Goal: Task Accomplishment & Management: Use online tool/utility

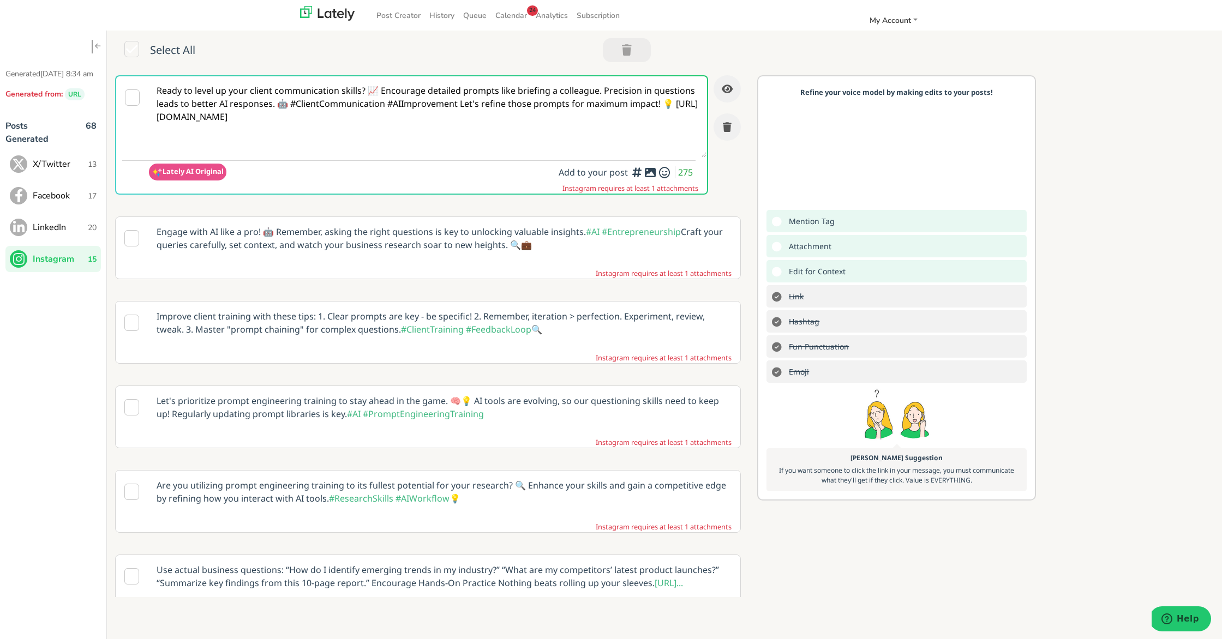
click at [433, 242] on p "Engage with AI like a pro! 🤖 Remember, asking the right questions is key to unl…" at bounding box center [443, 238] width 591 height 43
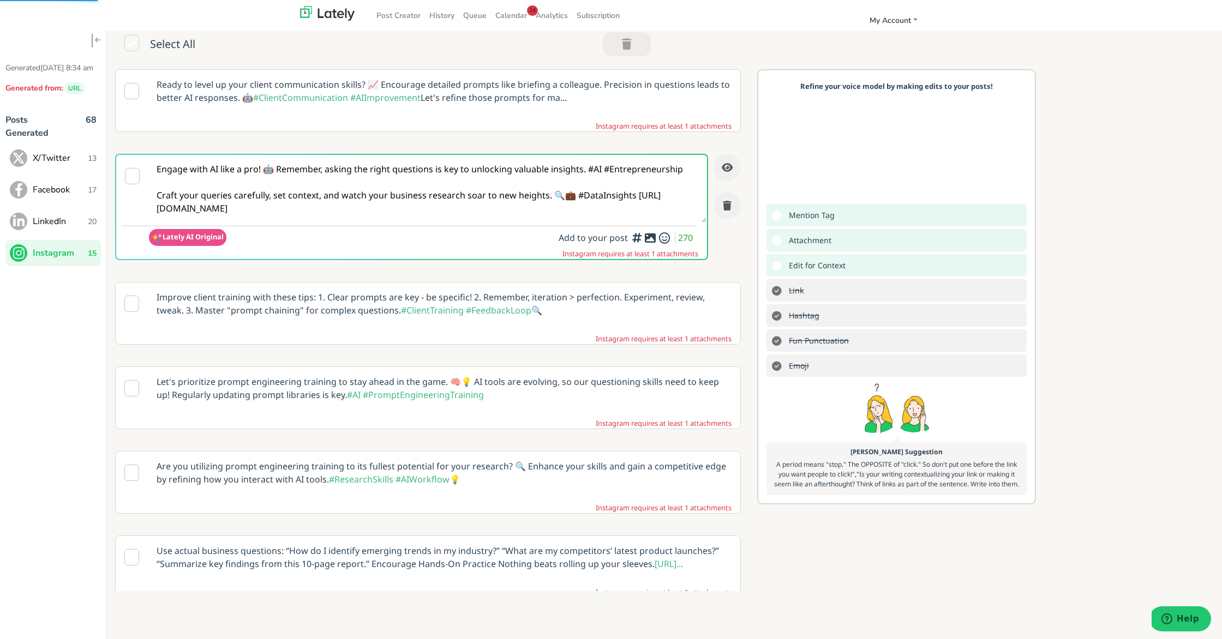
scroll to position [9, 0]
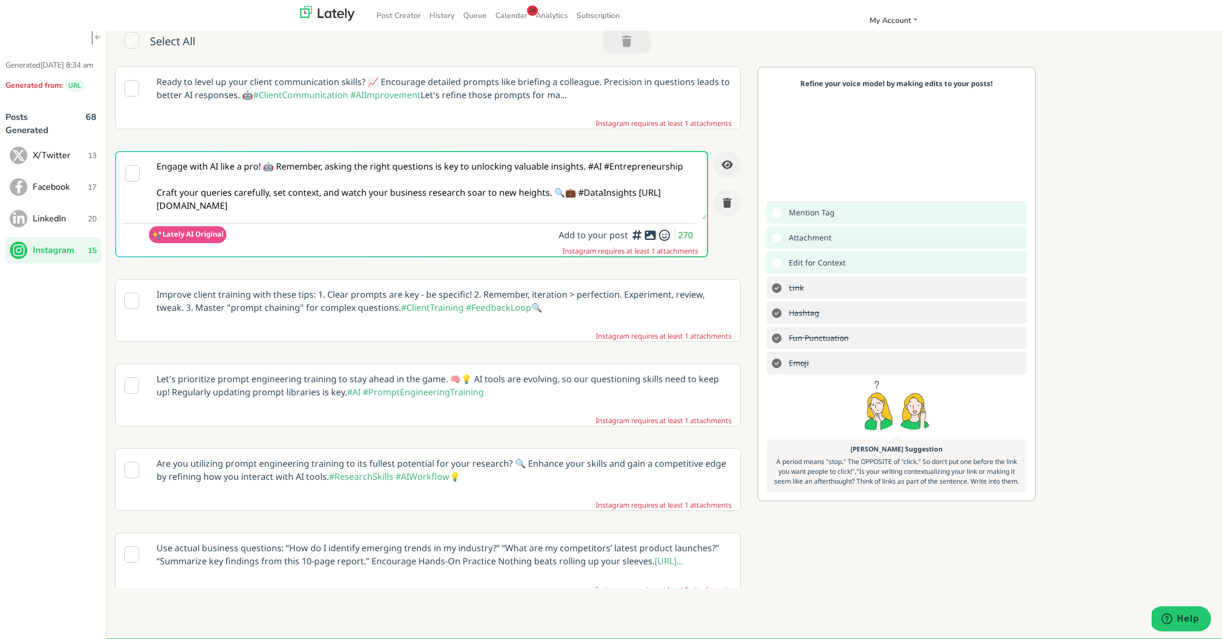
click at [221, 202] on textarea "Engage with AI like a pro! 🤖 Remember, asking the right questions is key to unl…" at bounding box center [428, 186] width 558 height 68
click at [155, 204] on textarea "Engage with AI like a pro! 🤖 Remember, asking the right questions is key to unl…" at bounding box center [428, 186] width 558 height 68
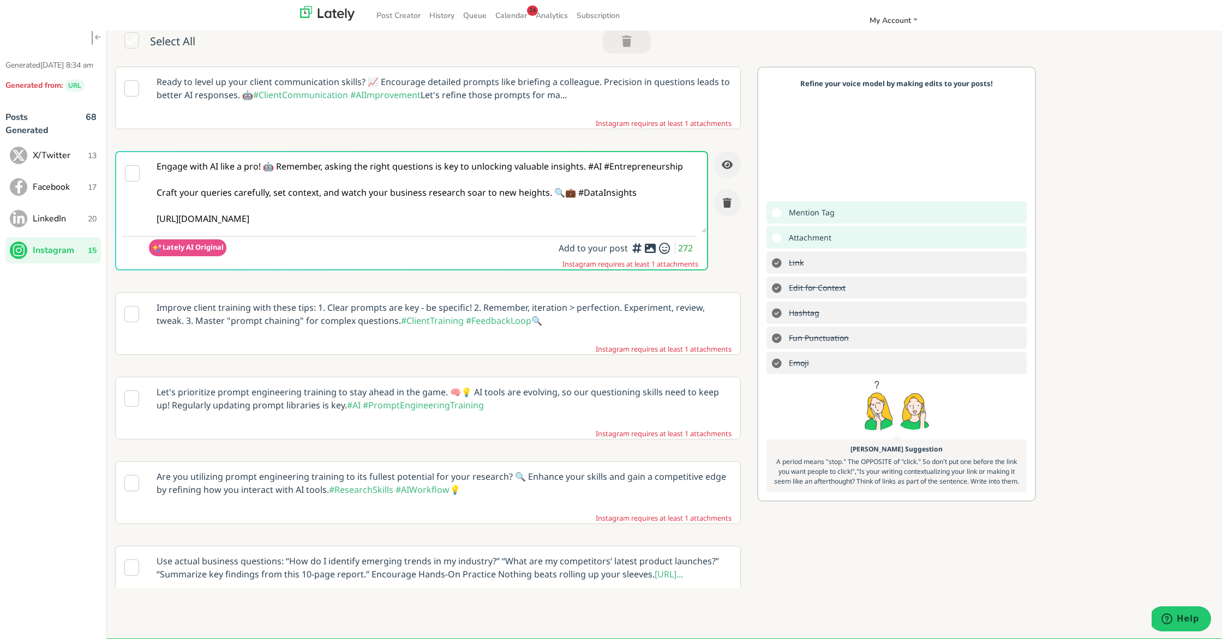
type textarea "Engage with AI like a pro! 🤖 Remember, asking the right questions is key to unl…"
click at [648, 249] on icon at bounding box center [650, 248] width 13 height 1
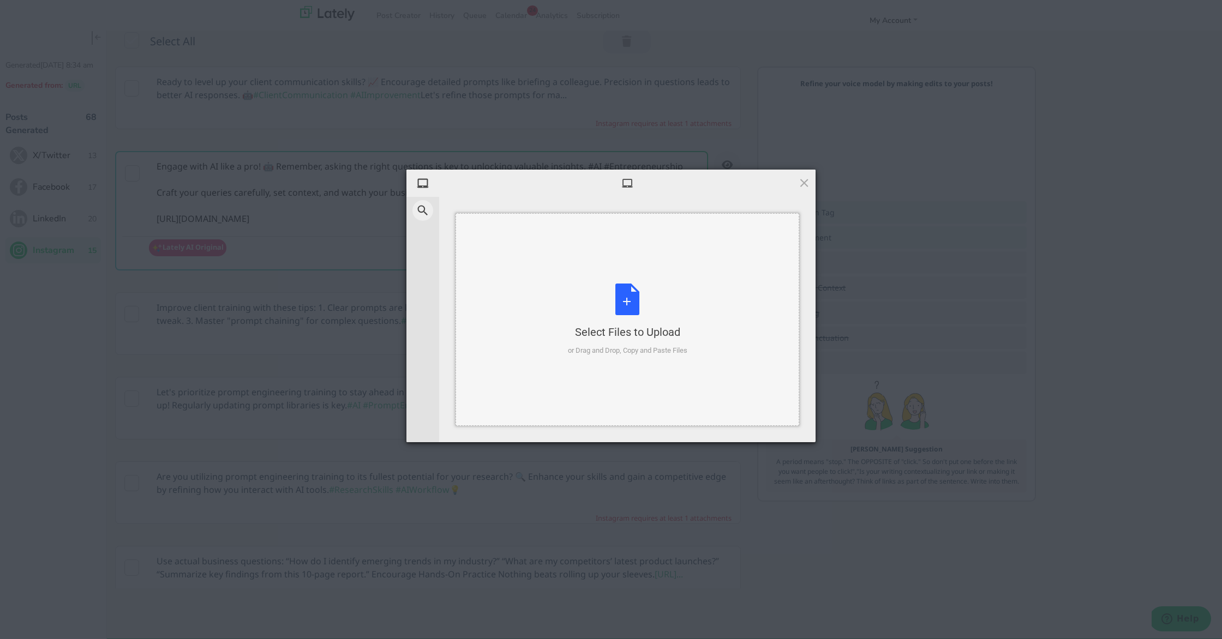
click at [631, 307] on div "Select Files to Upload or Drag and Drop, Copy and Paste Files" at bounding box center [627, 320] width 119 height 73
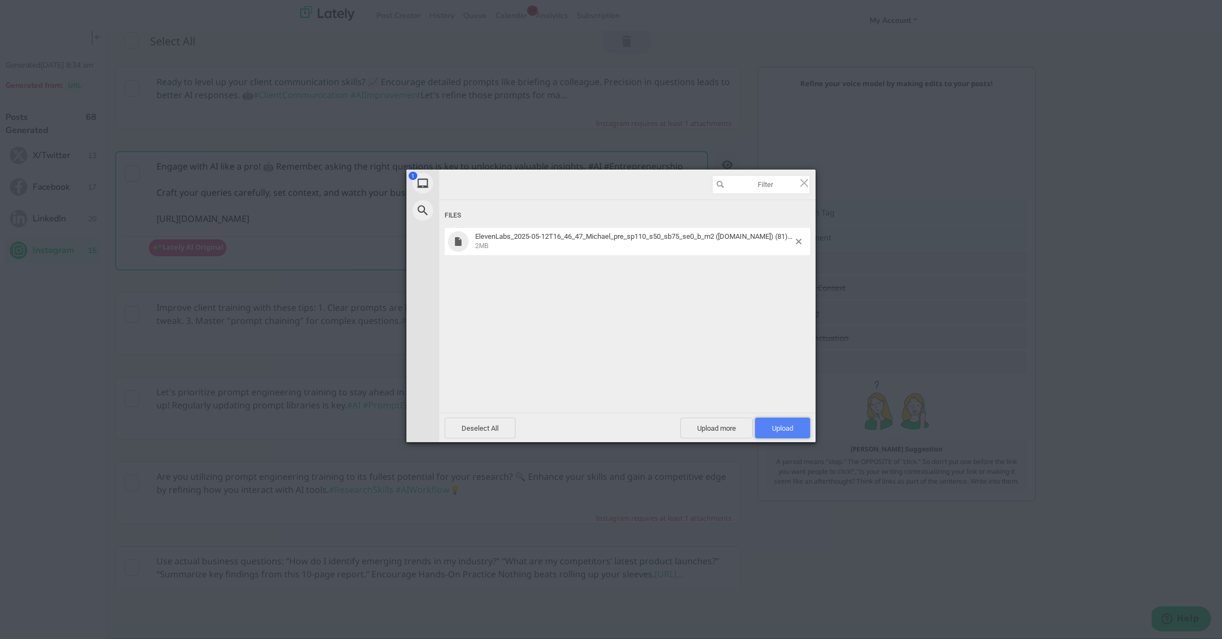
click at [781, 421] on span "Upload 1" at bounding box center [782, 428] width 55 height 21
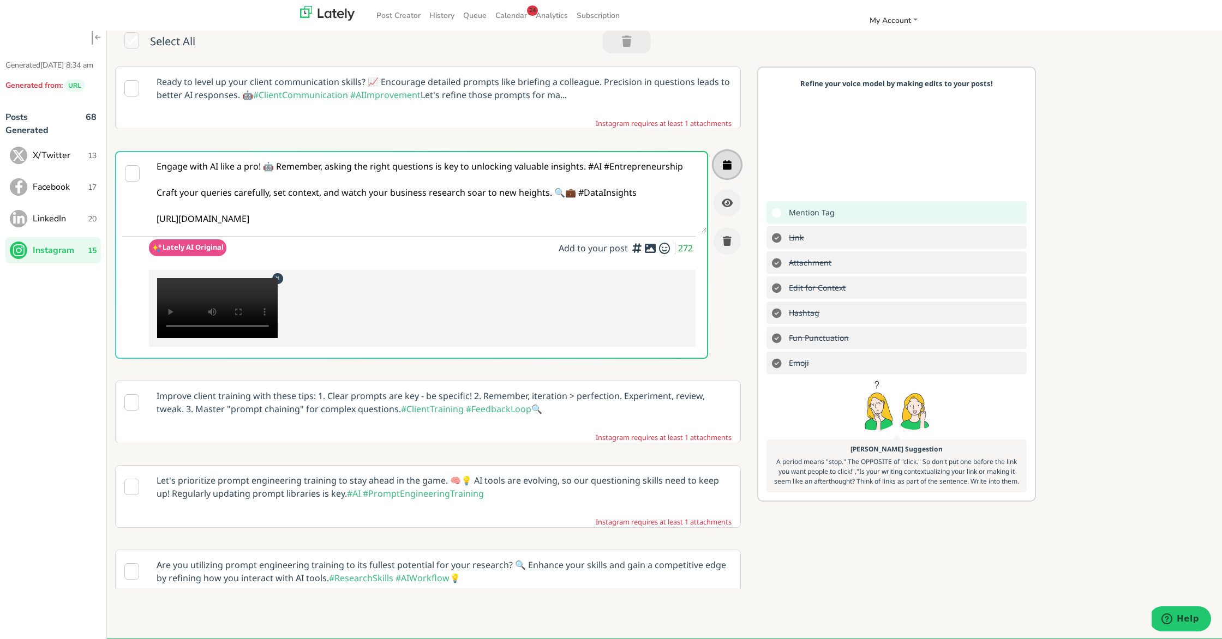
click at [731, 165] on button "button" at bounding box center [727, 164] width 27 height 27
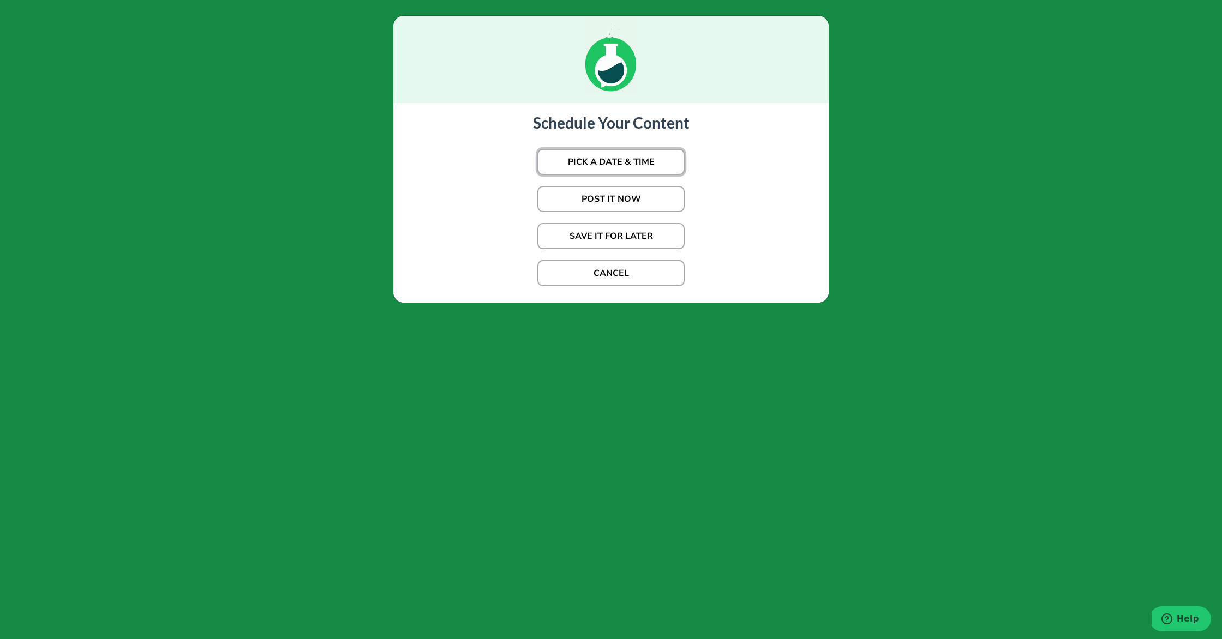
click at [659, 166] on button "PICK A DATE & TIME" at bounding box center [610, 162] width 147 height 26
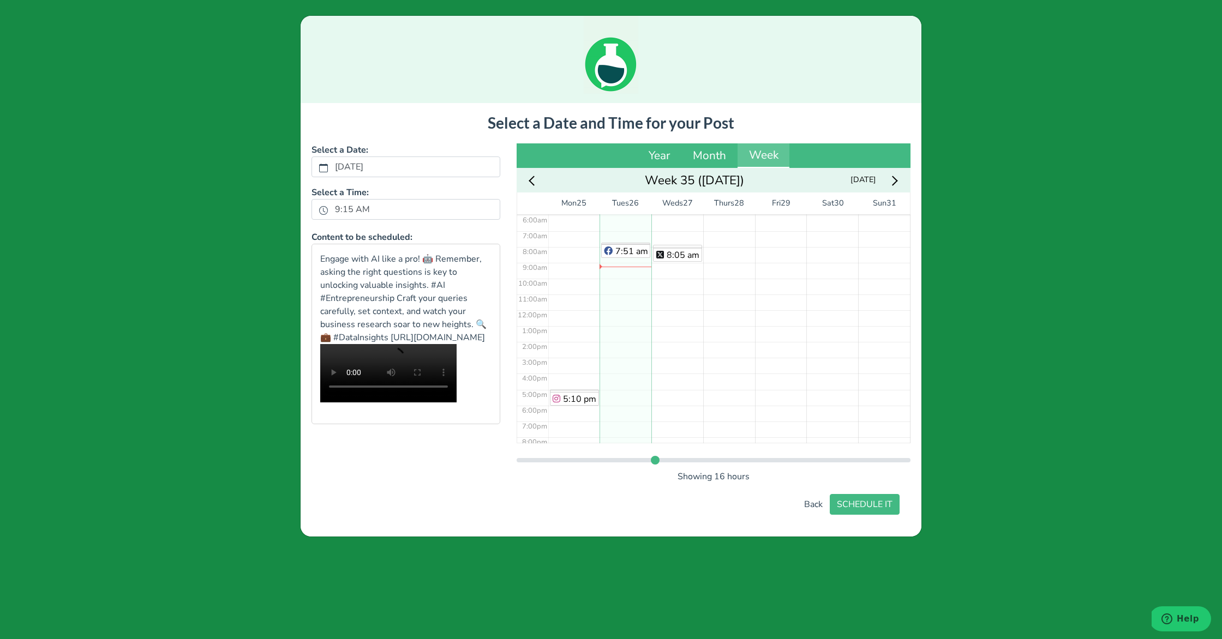
scroll to position [79, 0]
click at [666, 259] on div "7:53 am 8:01 am 8:05 am" at bounding box center [677, 326] width 52 height 380
click at [857, 501] on button "SCHEDULE IT" at bounding box center [865, 504] width 70 height 21
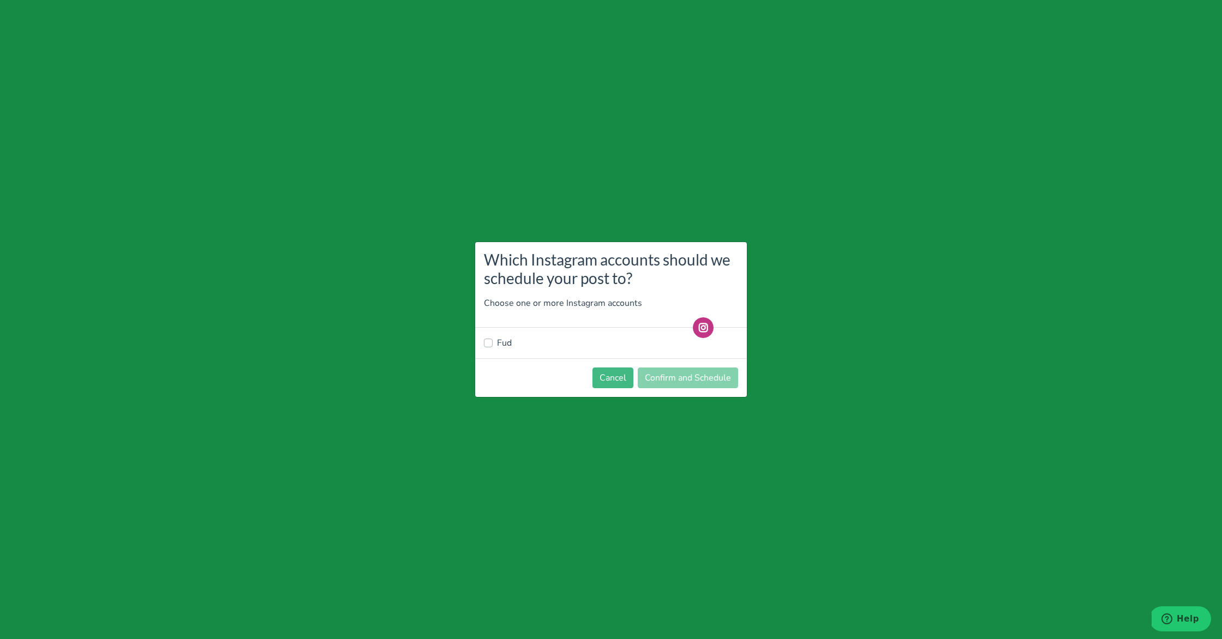
click at [502, 345] on label "Fud" at bounding box center [504, 343] width 15 height 13
click at [493, 345] on input "Fud" at bounding box center [488, 342] width 9 height 11
checkbox input "true"
click at [651, 374] on button "Confirm and Schedule" at bounding box center [688, 378] width 100 height 21
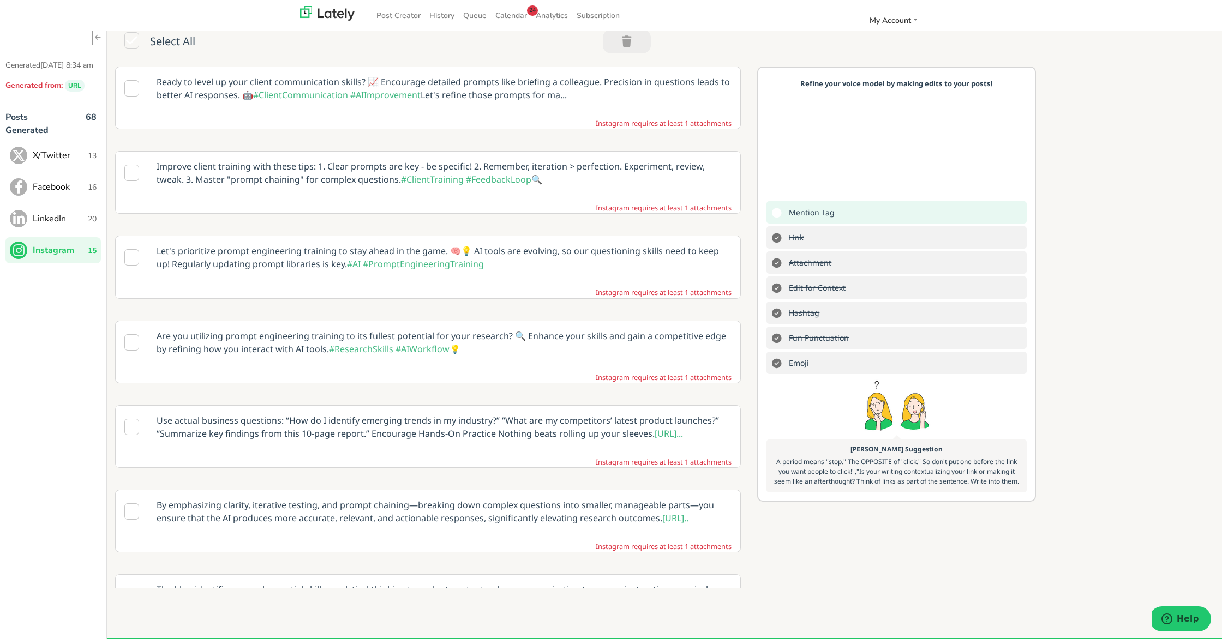
scroll to position [0, 0]
